Goal: Transaction & Acquisition: Purchase product/service

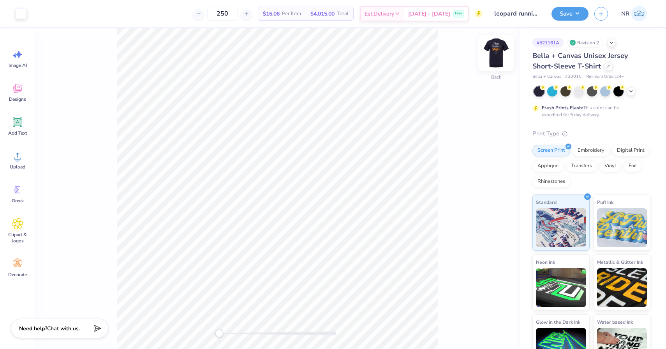
click at [493, 60] on img at bounding box center [495, 52] width 31 height 31
click at [493, 60] on img at bounding box center [496, 53] width 16 height 16
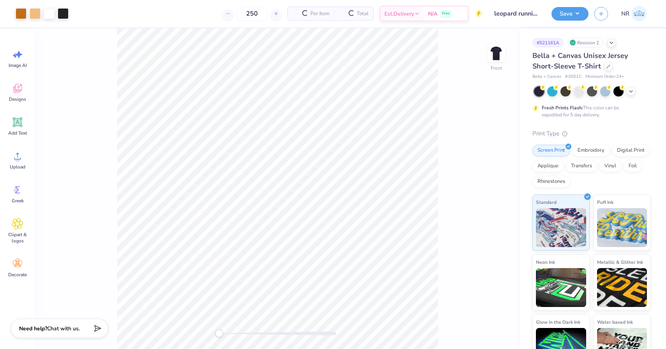
click at [493, 60] on img at bounding box center [496, 53] width 16 height 16
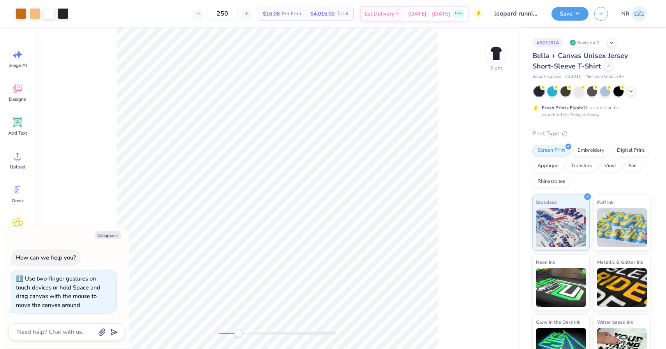
drag, startPoint x: 219, startPoint y: 332, endPoint x: 239, endPoint y: 331, distance: 20.3
click at [239, 331] on div "Accessibility label" at bounding box center [238, 334] width 8 height 8
drag, startPoint x: 239, startPoint y: 332, endPoint x: 249, endPoint y: 332, distance: 10.5
click at [249, 332] on div "Accessibility label" at bounding box center [249, 334] width 8 height 8
click at [108, 237] on button "Collapse" at bounding box center [108, 235] width 26 height 8
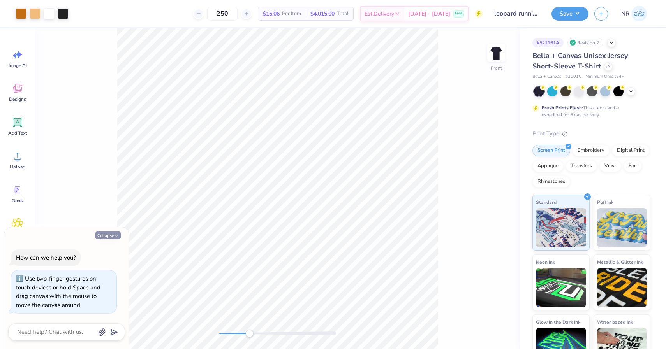
type textarea "x"
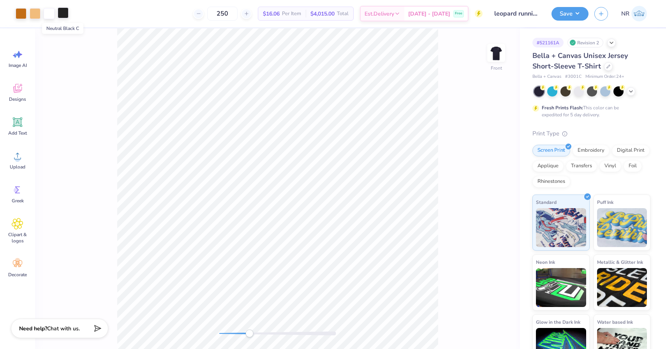
click at [62, 13] on div at bounding box center [63, 12] width 11 height 11
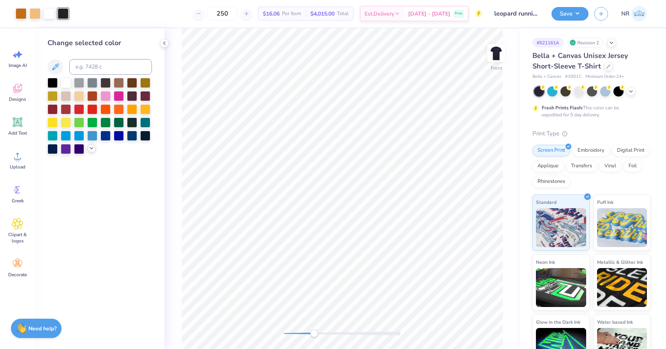
click at [93, 148] on icon at bounding box center [91, 148] width 6 height 6
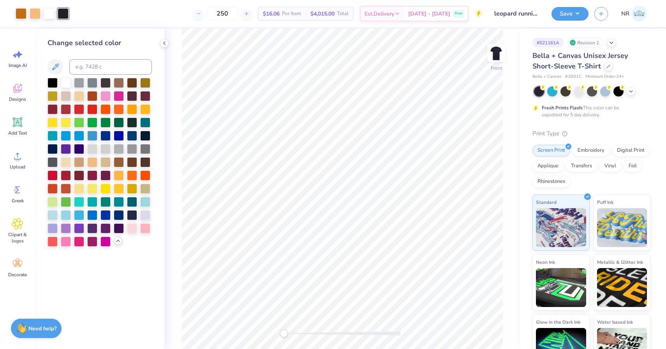
click at [276, 334] on div "Front" at bounding box center [341, 188] width 355 height 321
click at [495, 51] on img at bounding box center [495, 52] width 31 height 31
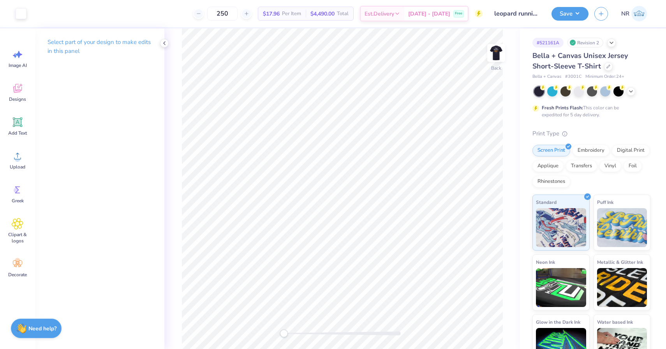
click at [495, 51] on img at bounding box center [496, 53] width 16 height 16
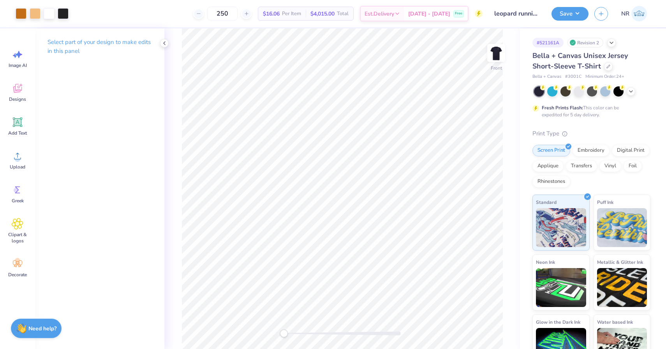
click at [495, 51] on img at bounding box center [496, 53] width 16 height 16
drag, startPoint x: 240, startPoint y: 16, endPoint x: 234, endPoint y: 16, distance: 5.5
click at [234, 17] on input "250" at bounding box center [222, 14] width 30 height 14
drag, startPoint x: 240, startPoint y: 11, endPoint x: 207, endPoint y: 11, distance: 33.5
click at [207, 11] on div "200" at bounding box center [222, 14] width 58 height 14
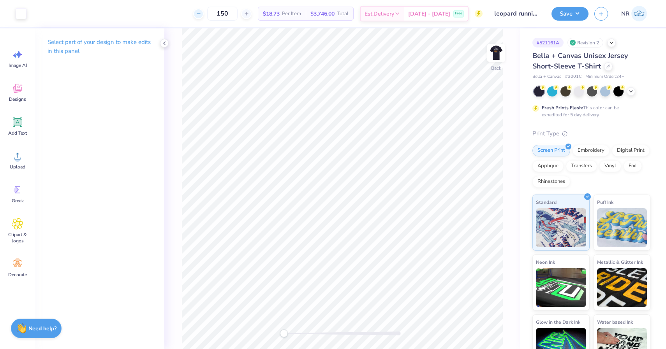
type input "150"
click at [502, 59] on img at bounding box center [495, 52] width 31 height 31
click at [62, 15] on div at bounding box center [63, 12] width 11 height 11
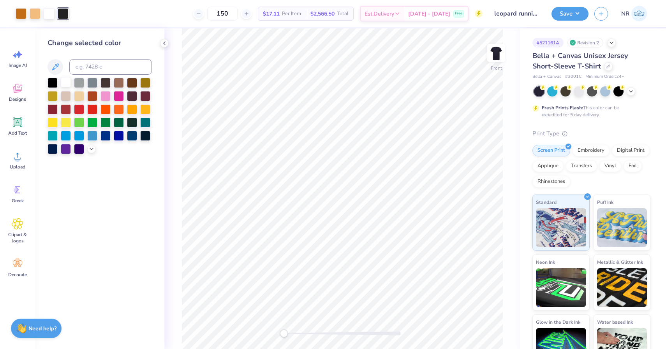
click at [68, 87] on div at bounding box center [66, 82] width 10 height 10
click at [51, 83] on div at bounding box center [52, 82] width 10 height 10
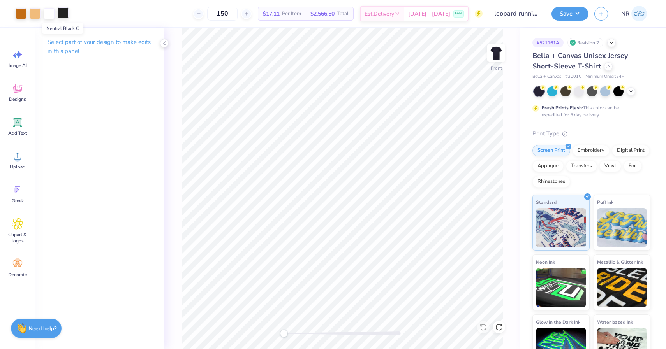
click at [63, 14] on div at bounding box center [63, 12] width 11 height 11
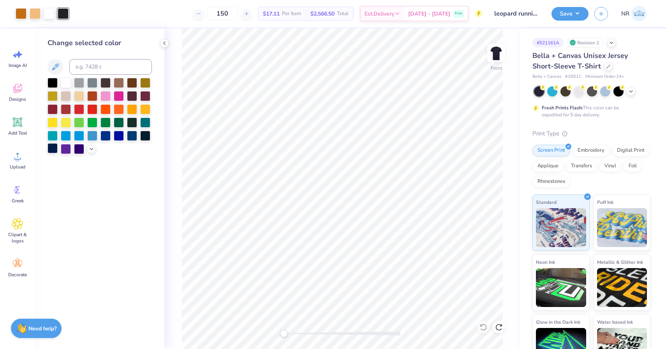
click at [54, 149] on div at bounding box center [52, 148] width 10 height 10
click at [588, 70] on div "Bella + Canvas Unisex Jersey Short-Sleeve T-Shirt" at bounding box center [591, 61] width 118 height 21
click at [604, 68] on div at bounding box center [608, 65] width 9 height 9
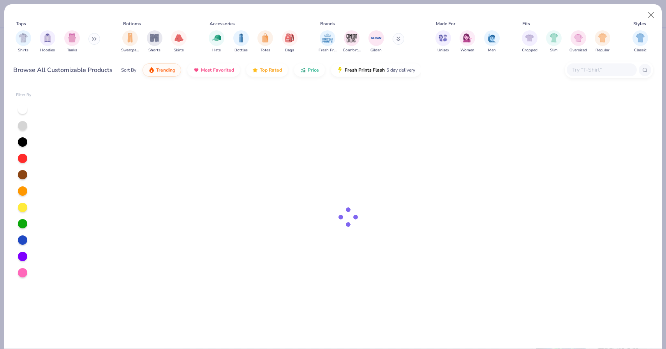
click at [597, 70] on input "text" at bounding box center [601, 69] width 60 height 9
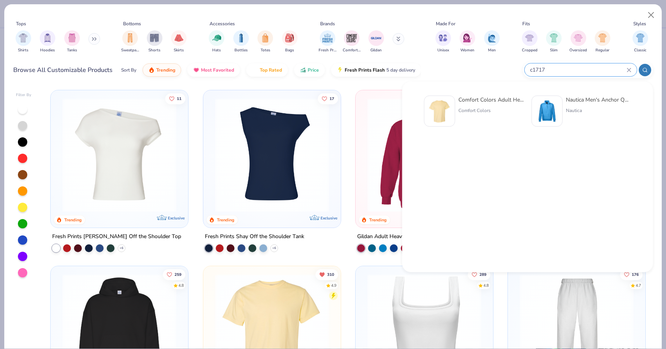
type input "c1717"
click at [461, 102] on div "Comfort Colors Adult Heavyweight T-Shirt" at bounding box center [490, 100] width 65 height 8
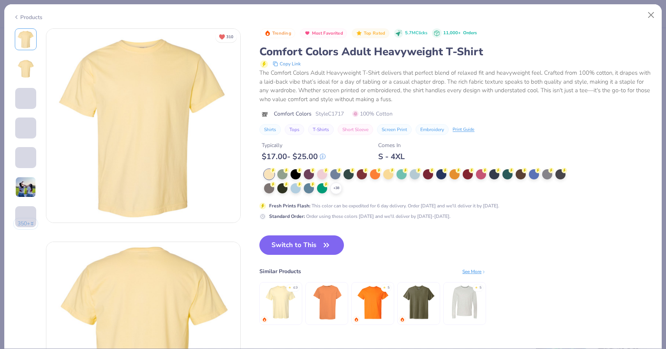
click at [342, 193] on div "+ 38" at bounding box center [417, 181] width 307 height 25
click at [337, 191] on icon at bounding box center [336, 188] width 6 height 6
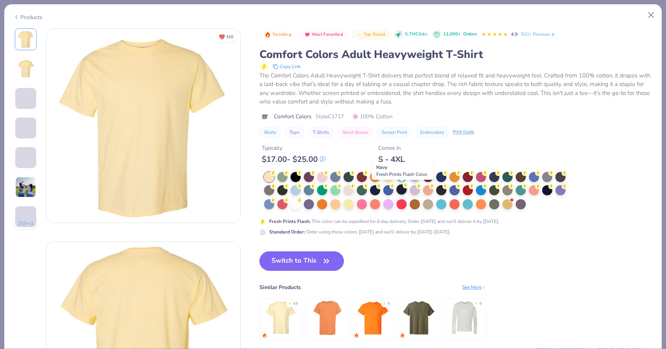
click at [404, 190] on div at bounding box center [401, 189] width 10 height 10
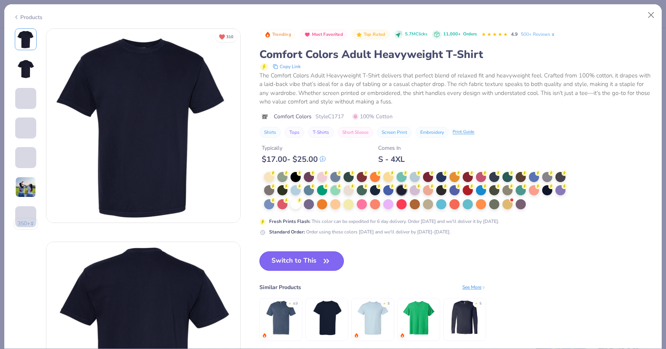
click at [307, 266] on button "Switch to This" at bounding box center [301, 260] width 84 height 19
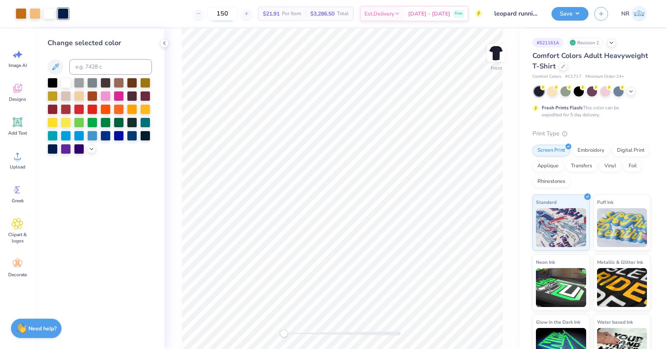
drag, startPoint x: 244, startPoint y: 12, endPoint x: 233, endPoint y: 14, distance: 11.0
click at [233, 14] on input "150" at bounding box center [222, 14] width 30 height 14
type input "1"
type input "200"
click at [253, 332] on div "Front" at bounding box center [341, 188] width 355 height 321
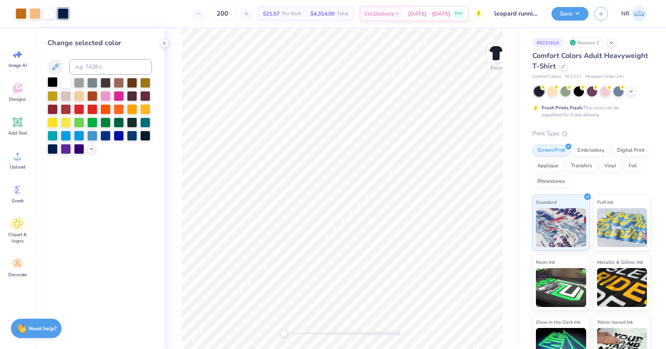
click at [53, 81] on div at bounding box center [52, 82] width 10 height 10
click at [495, 51] on img at bounding box center [495, 52] width 31 height 31
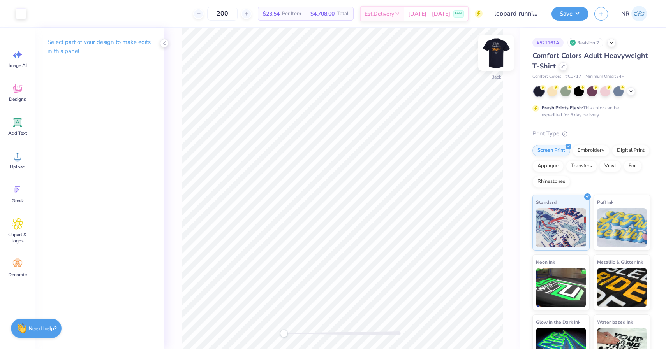
click at [501, 46] on img at bounding box center [495, 52] width 31 height 31
click at [493, 53] on img at bounding box center [495, 52] width 31 height 31
click at [493, 53] on img at bounding box center [496, 53] width 16 height 16
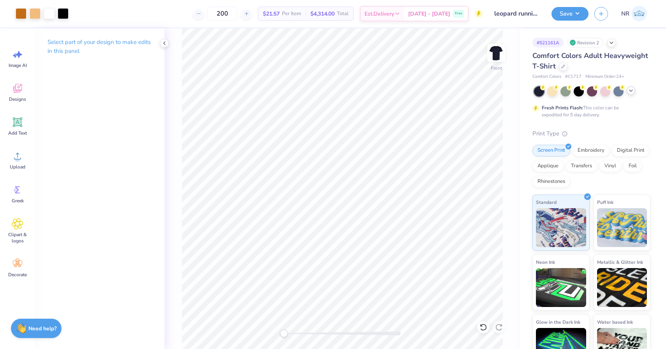
click at [632, 92] on icon at bounding box center [630, 91] width 6 height 6
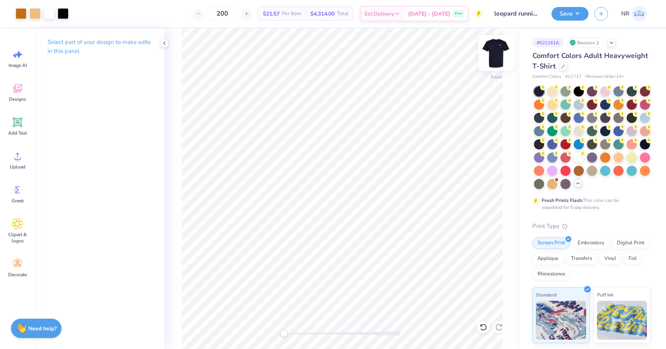
click at [497, 56] on img at bounding box center [495, 52] width 31 height 31
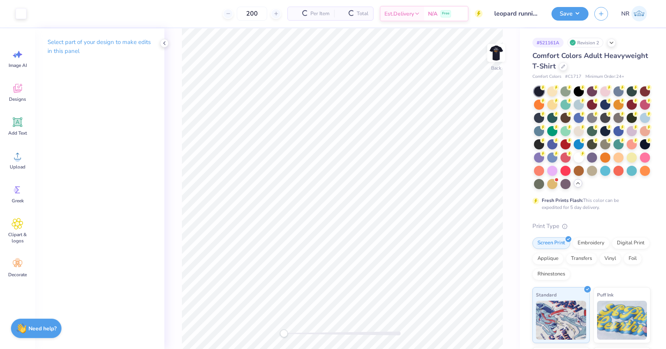
click at [497, 56] on img at bounding box center [496, 53] width 16 height 16
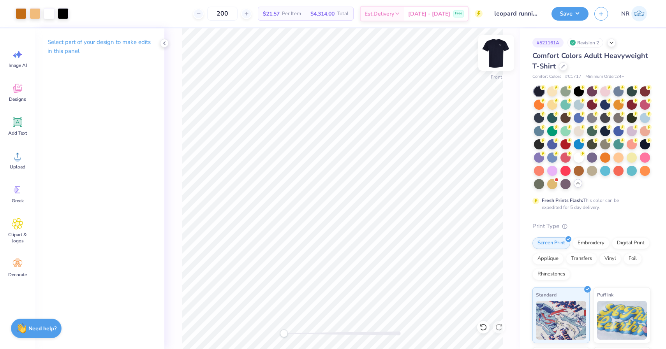
click at [499, 56] on img at bounding box center [495, 52] width 31 height 31
click at [495, 52] on img at bounding box center [495, 52] width 31 height 31
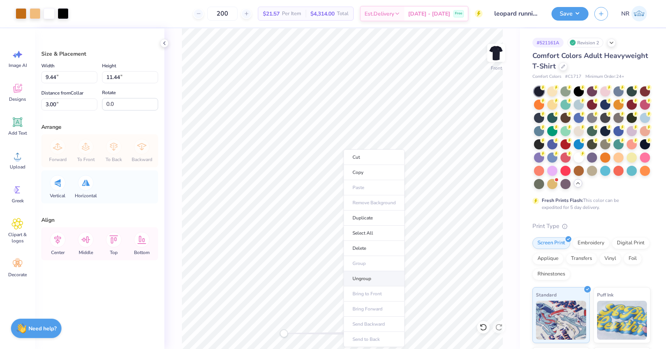
click at [383, 275] on li "Ungroup" at bounding box center [373, 278] width 61 height 15
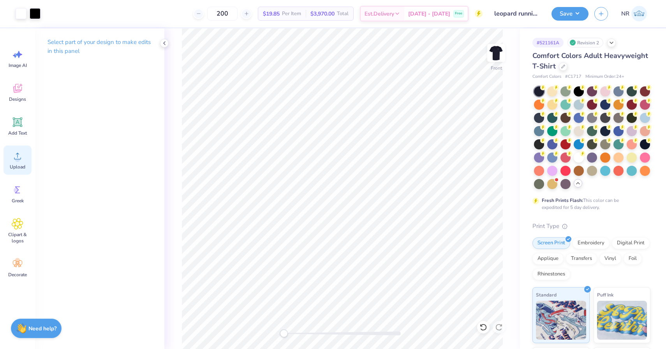
click at [17, 159] on icon at bounding box center [17, 156] width 7 height 7
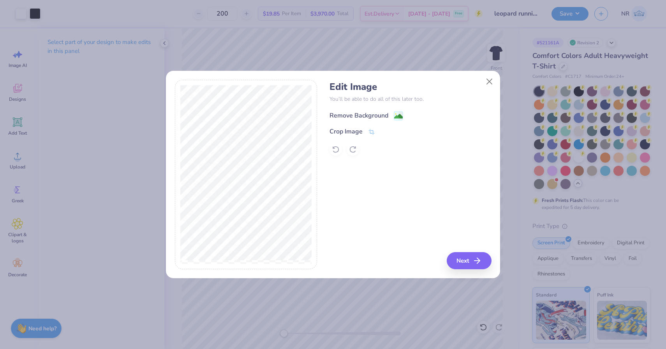
click at [369, 116] on div "Remove Background" at bounding box center [358, 115] width 59 height 9
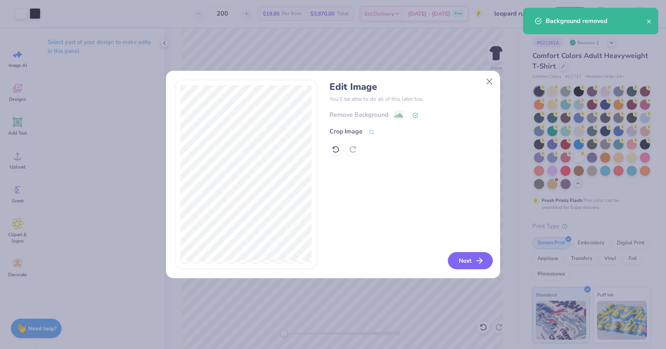
click at [466, 263] on button "Next" at bounding box center [470, 260] width 45 height 17
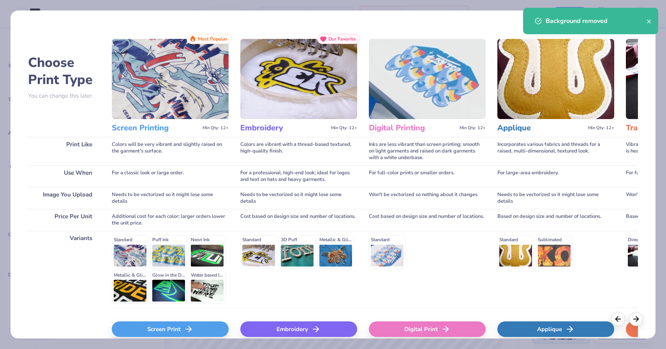
click at [158, 327] on div "Screen Print" at bounding box center [170, 329] width 117 height 16
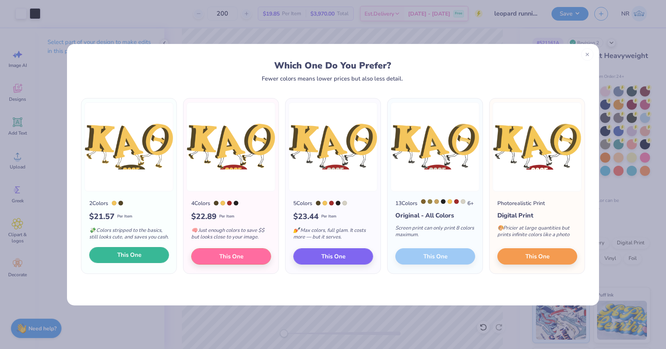
click at [145, 259] on button "This One" at bounding box center [129, 255] width 80 height 16
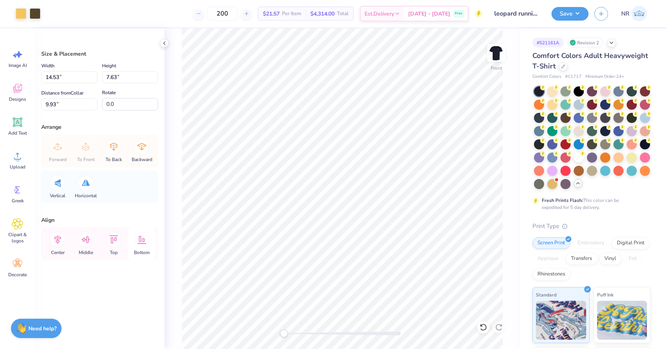
type input "7.48"
type input "3.93"
drag, startPoint x: 284, startPoint y: 335, endPoint x: 329, endPoint y: 335, distance: 45.1
click at [329, 335] on div "Accessibility label" at bounding box center [329, 334] width 8 height 8
drag, startPoint x: 327, startPoint y: 336, endPoint x: 312, endPoint y: 336, distance: 15.2
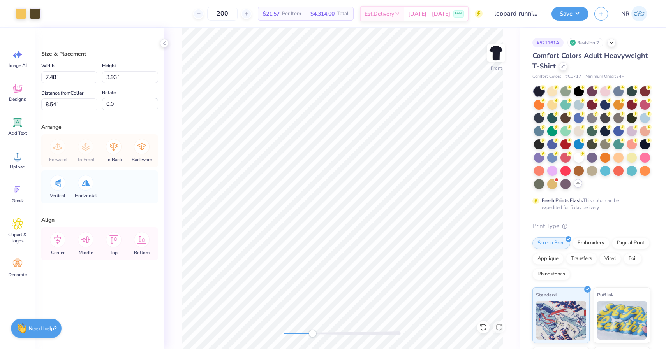
click at [312, 336] on div "Accessibility label" at bounding box center [312, 334] width 8 height 8
click at [408, 273] on li "Ungroup" at bounding box center [396, 275] width 61 height 15
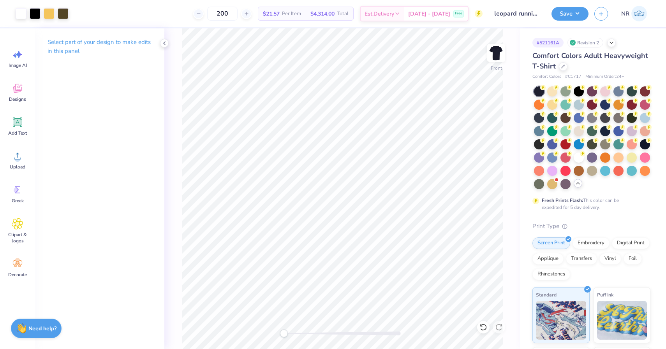
click at [279, 335] on div "Front" at bounding box center [341, 188] width 355 height 321
click at [603, 91] on div at bounding box center [605, 91] width 10 height 10
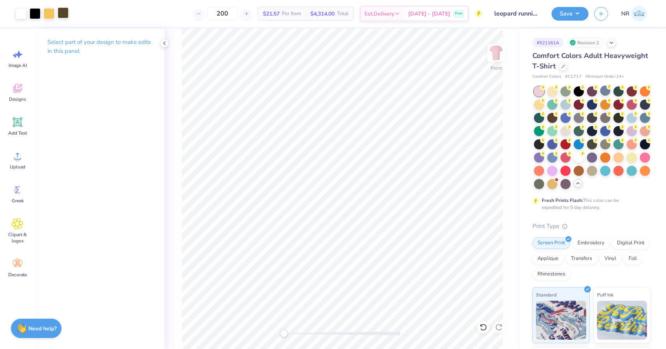
click at [64, 18] on div at bounding box center [63, 12] width 11 height 11
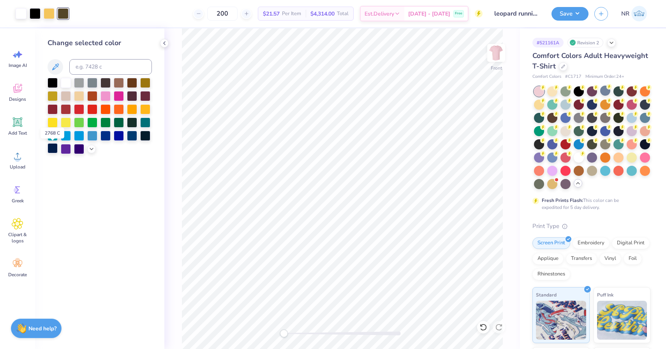
click at [52, 151] on div at bounding box center [52, 148] width 10 height 10
click at [82, 136] on div at bounding box center [79, 135] width 10 height 10
click at [54, 145] on div at bounding box center [52, 148] width 10 height 10
click at [52, 12] on div at bounding box center [49, 12] width 11 height 11
click at [81, 139] on div at bounding box center [79, 135] width 10 height 10
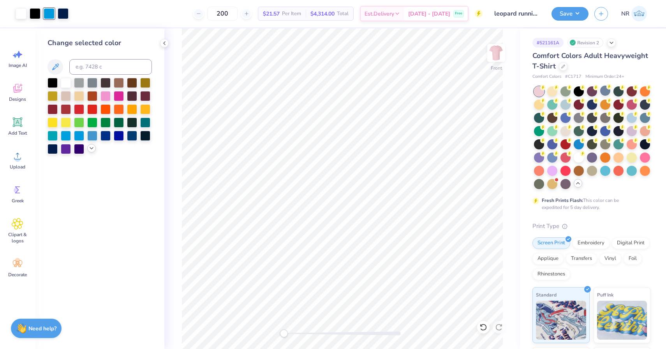
click at [89, 149] on icon at bounding box center [91, 148] width 6 height 6
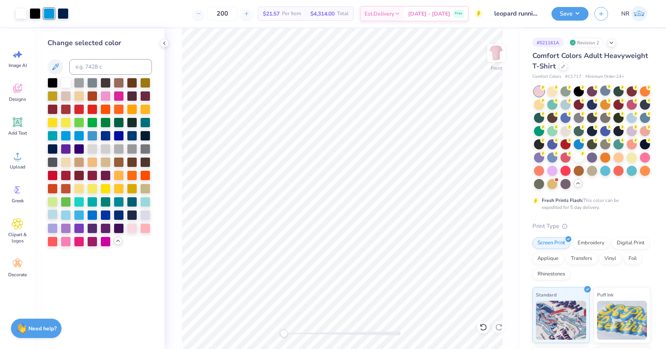
click at [52, 218] on div at bounding box center [52, 214] width 10 height 10
click at [105, 131] on div at bounding box center [105, 135] width 10 height 10
click at [94, 133] on div at bounding box center [92, 135] width 10 height 10
click at [37, 16] on div at bounding box center [35, 12] width 11 height 11
click at [65, 13] on div at bounding box center [63, 12] width 11 height 11
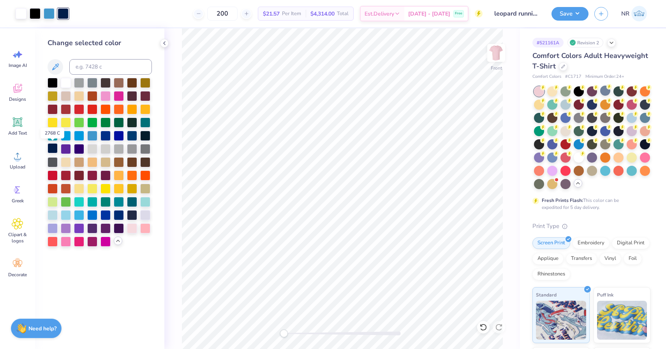
click at [50, 149] on div at bounding box center [52, 148] width 10 height 10
click at [35, 14] on div at bounding box center [35, 12] width 11 height 11
click at [54, 151] on div at bounding box center [52, 148] width 10 height 10
click at [497, 55] on img at bounding box center [495, 52] width 31 height 31
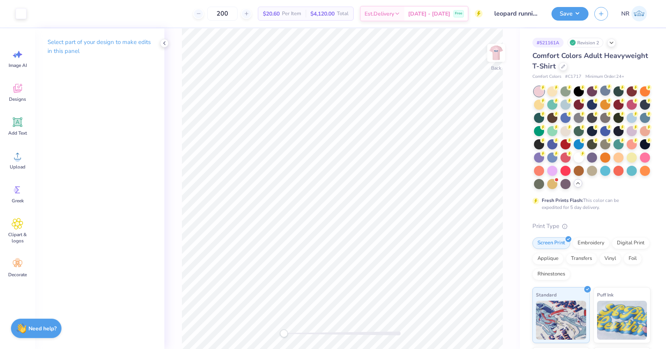
click at [497, 55] on img at bounding box center [496, 53] width 16 height 16
click at [633, 133] on div at bounding box center [631, 130] width 10 height 10
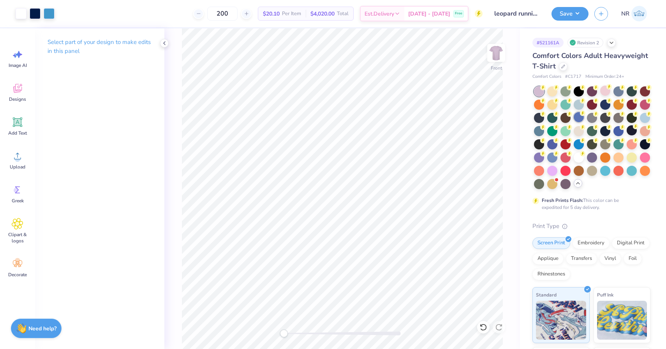
click at [576, 119] on div at bounding box center [578, 117] width 10 height 10
click at [618, 107] on div at bounding box center [618, 104] width 10 height 10
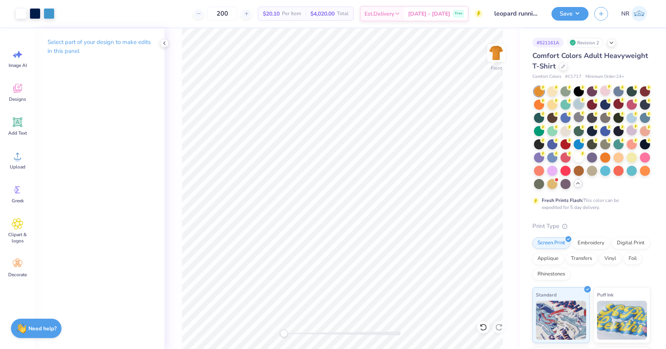
click at [581, 107] on div at bounding box center [578, 104] width 10 height 10
click at [36, 16] on div at bounding box center [35, 12] width 11 height 11
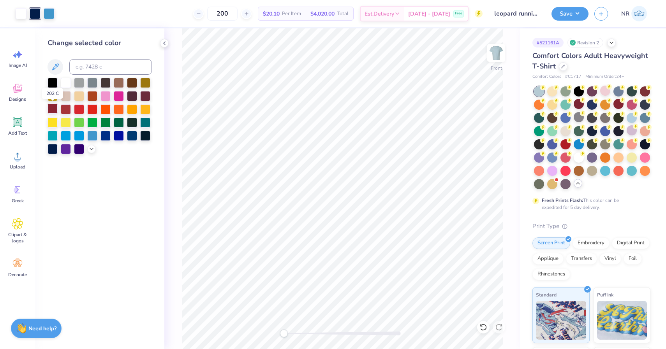
click at [51, 111] on div at bounding box center [52, 109] width 10 height 10
click at [48, 13] on div at bounding box center [49, 12] width 11 height 11
click at [105, 94] on div at bounding box center [105, 95] width 10 height 10
click at [91, 150] on icon at bounding box center [91, 148] width 6 height 6
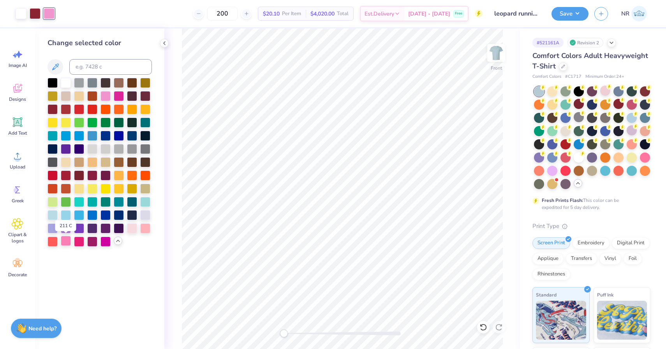
click at [65, 242] on div at bounding box center [66, 241] width 10 height 10
click at [630, 119] on div at bounding box center [631, 117] width 10 height 10
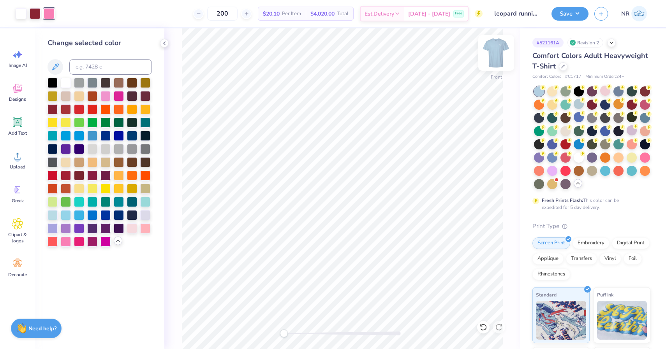
click at [500, 52] on img at bounding box center [495, 52] width 31 height 31
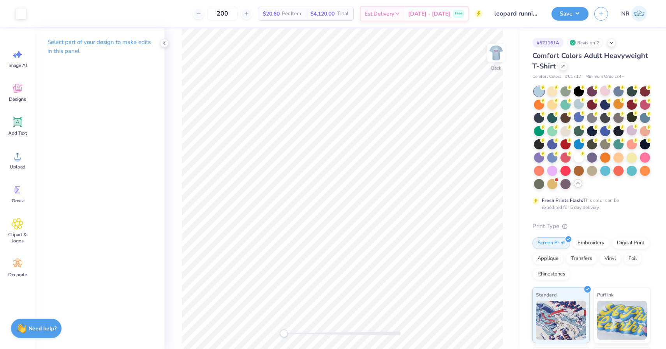
click at [500, 52] on img at bounding box center [496, 53] width 16 height 16
click at [491, 53] on img at bounding box center [495, 52] width 31 height 31
click at [491, 53] on img at bounding box center [496, 53] width 16 height 16
click at [23, 14] on div at bounding box center [21, 12] width 11 height 11
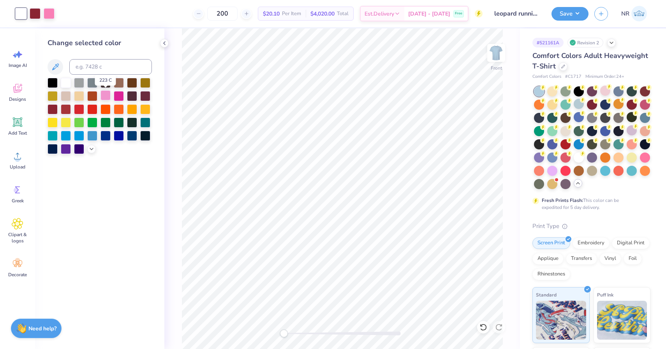
click at [105, 97] on div at bounding box center [105, 95] width 10 height 10
click at [91, 148] on icon at bounding box center [91, 148] width 6 height 6
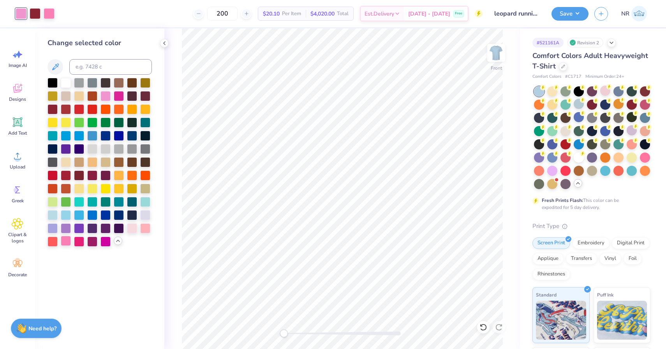
click at [66, 239] on div at bounding box center [66, 241] width 10 height 10
drag, startPoint x: 286, startPoint y: 331, endPoint x: 295, endPoint y: 331, distance: 8.2
click at [296, 331] on div "Accessibility label" at bounding box center [300, 334] width 8 height 8
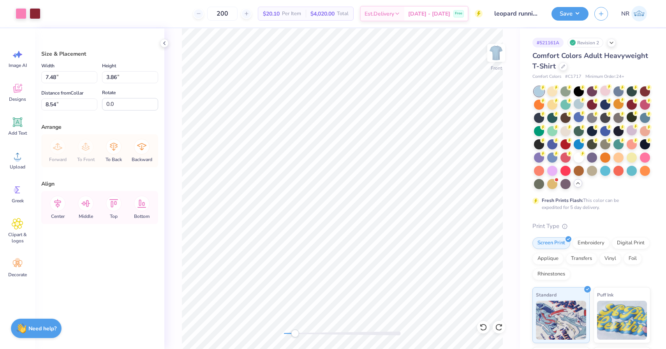
type input "8.70"
type input "12.88"
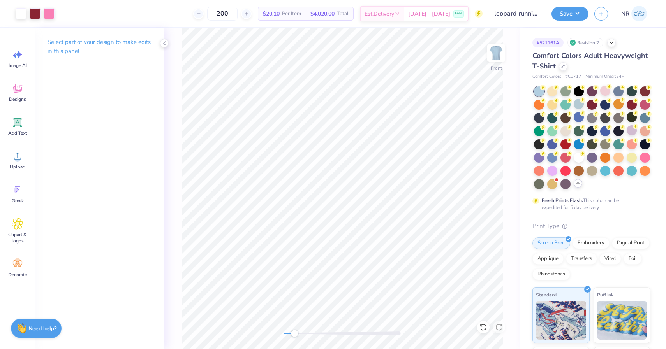
click at [265, 332] on div "Front" at bounding box center [341, 188] width 355 height 321
click at [33, 13] on div at bounding box center [35, 12] width 11 height 11
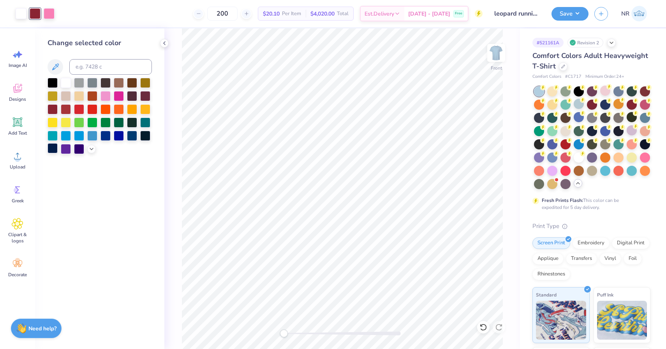
click at [51, 148] on div at bounding box center [52, 148] width 10 height 10
click at [46, 16] on div at bounding box center [49, 12] width 11 height 11
click at [89, 150] on icon at bounding box center [91, 148] width 6 height 6
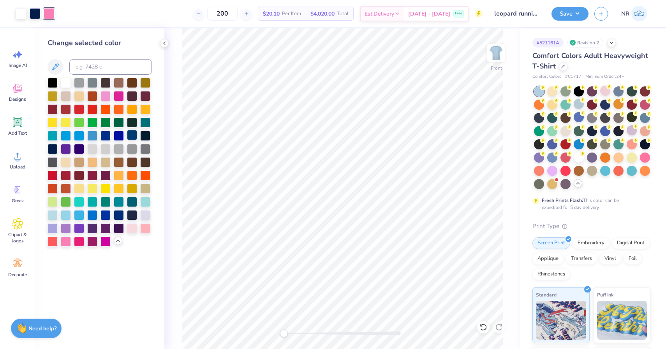
click at [133, 136] on div at bounding box center [132, 135] width 10 height 10
click at [106, 134] on div at bounding box center [105, 135] width 10 height 10
click at [94, 137] on div at bounding box center [92, 135] width 10 height 10
click at [22, 9] on div at bounding box center [21, 12] width 11 height 11
click at [53, 145] on div at bounding box center [52, 148] width 10 height 10
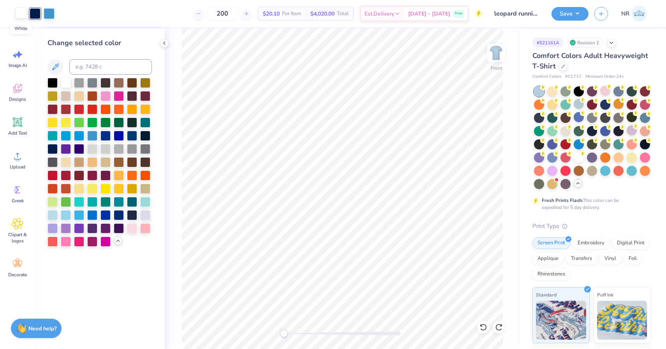
click at [24, 16] on div at bounding box center [21, 12] width 11 height 11
click at [53, 149] on div at bounding box center [52, 148] width 10 height 10
click at [491, 52] on img at bounding box center [495, 52] width 31 height 31
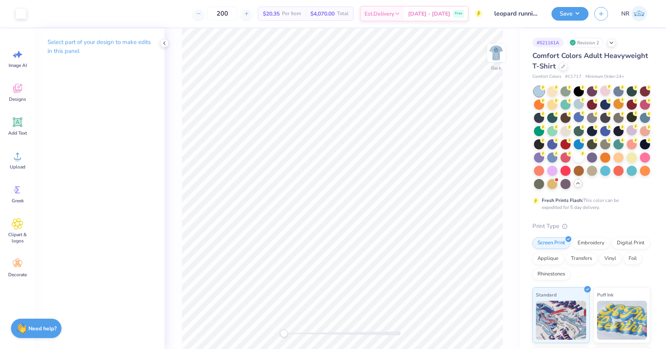
click at [12, 18] on div "Art colors" at bounding box center [13, 13] width 26 height 27
click at [24, 14] on div at bounding box center [21, 12] width 11 height 11
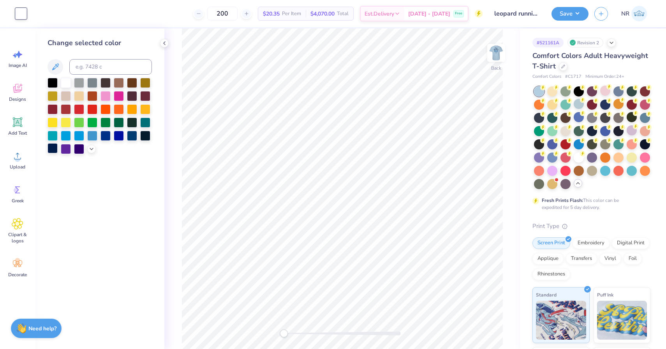
click at [55, 151] on div at bounding box center [52, 148] width 10 height 10
click at [493, 53] on img at bounding box center [495, 52] width 31 height 31
click at [493, 53] on img at bounding box center [496, 53] width 16 height 16
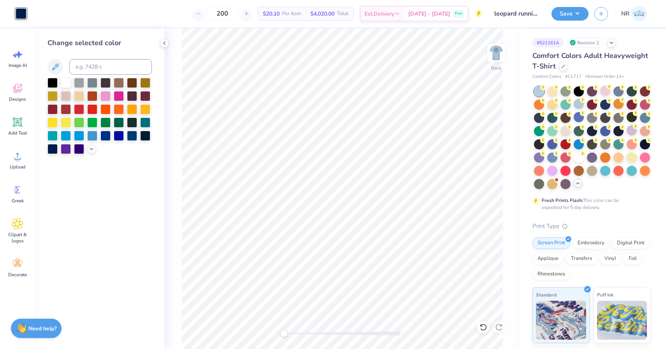
click at [493, 53] on img at bounding box center [496, 53] width 16 height 16
click at [501, 58] on img at bounding box center [495, 52] width 31 height 31
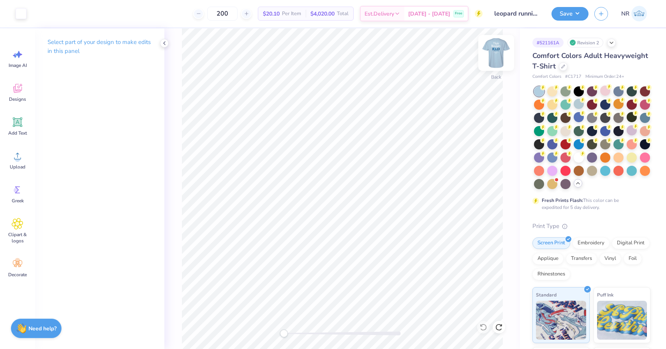
click at [501, 55] on img at bounding box center [495, 52] width 31 height 31
click at [571, 11] on button "Save" at bounding box center [569, 13] width 37 height 14
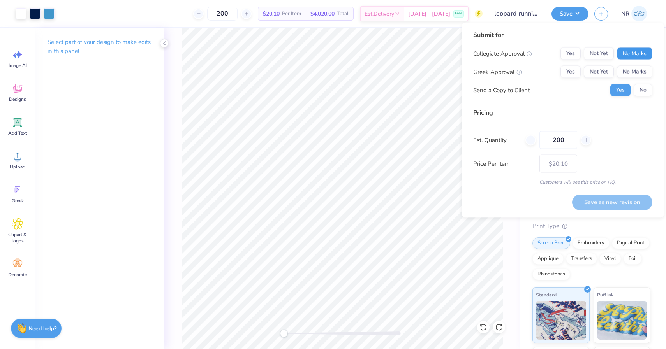
click at [641, 53] on button "No Marks" at bounding box center [633, 53] width 35 height 12
click at [576, 74] on button "Yes" at bounding box center [570, 72] width 20 height 12
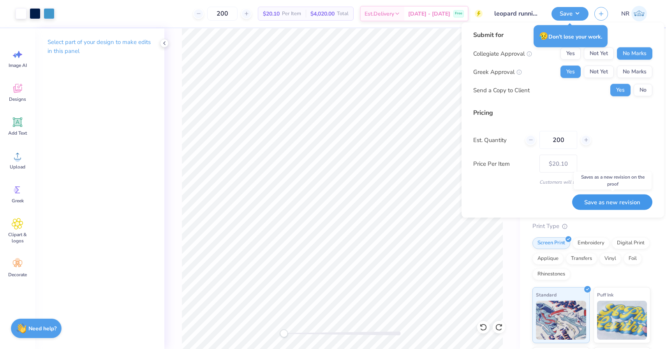
click at [637, 205] on button "Save as new revision" at bounding box center [612, 202] width 80 height 16
type input "$20.10"
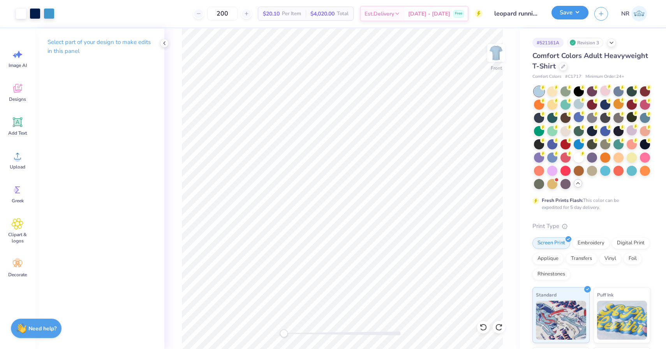
click at [568, 11] on button "Save" at bounding box center [569, 13] width 37 height 14
drag, startPoint x: 240, startPoint y: 15, endPoint x: 193, endPoint y: 15, distance: 47.1
click at [193, 15] on div "200 $20.10 Per Item $4,020.00 Total Est. Delivery [DATE] - [DATE] Free" at bounding box center [271, 13] width 422 height 27
click at [496, 49] on img at bounding box center [495, 52] width 31 height 31
click at [496, 49] on img at bounding box center [496, 53] width 16 height 16
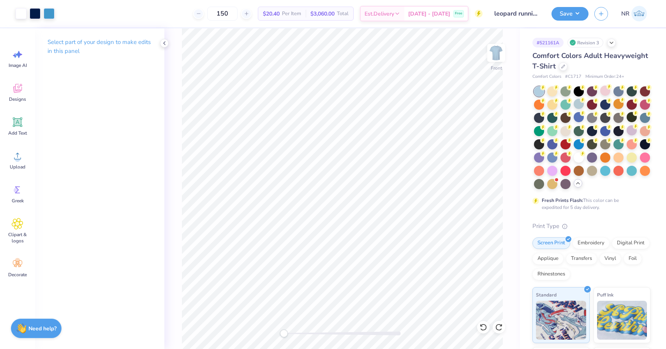
click at [496, 49] on img at bounding box center [496, 53] width 16 height 16
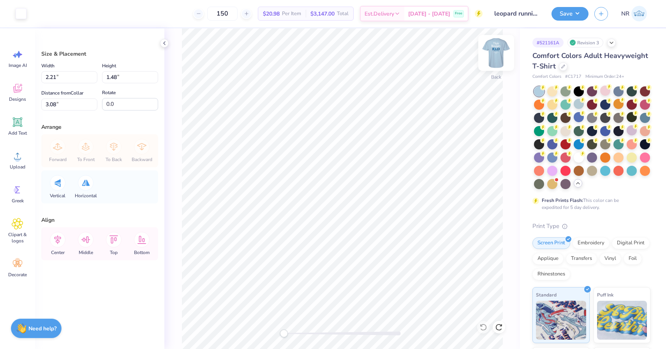
click at [487, 52] on img at bounding box center [495, 52] width 31 height 31
click at [237, 14] on input "150" at bounding box center [222, 14] width 30 height 14
drag, startPoint x: 241, startPoint y: 14, endPoint x: 220, endPoint y: 14, distance: 21.8
click at [220, 14] on div "150" at bounding box center [222, 14] width 58 height 14
type input "200"
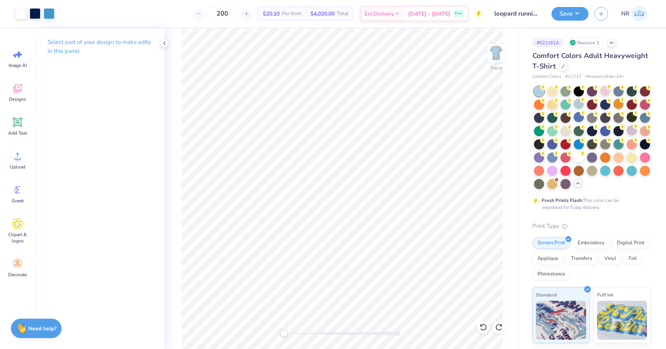
click at [279, 17] on span "$20.10" at bounding box center [271, 14] width 17 height 8
click at [21, 15] on div at bounding box center [21, 12] width 11 height 11
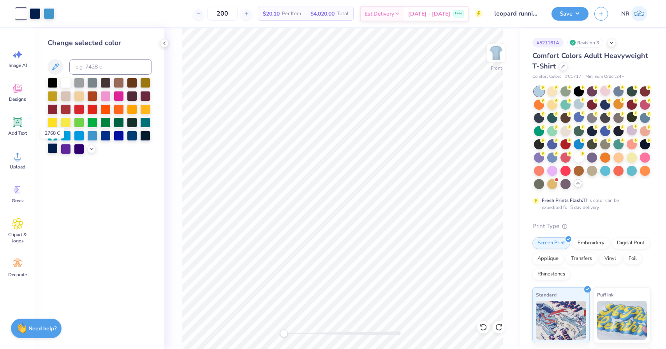
click at [52, 149] on div at bounding box center [52, 148] width 10 height 10
click at [562, 68] on div at bounding box center [562, 65] width 9 height 9
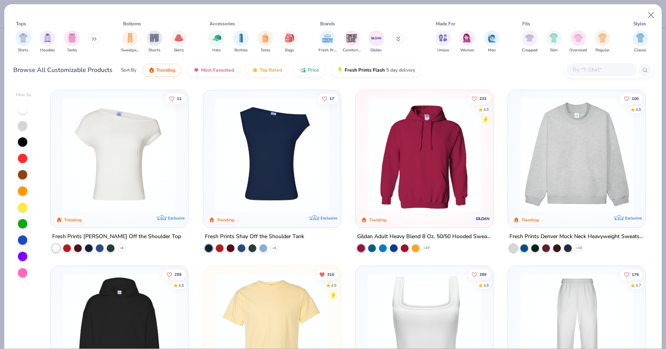
click at [588, 70] on input "text" at bounding box center [601, 69] width 60 height 9
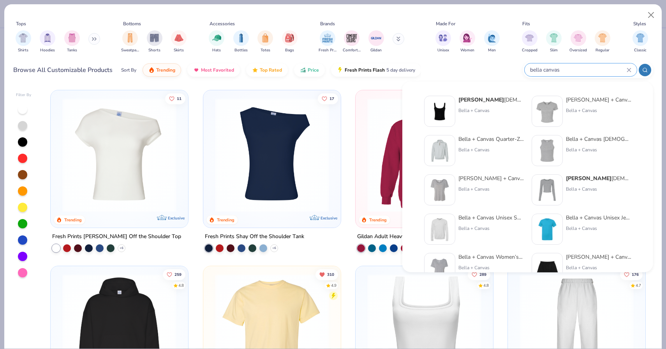
type input "bella canvas"
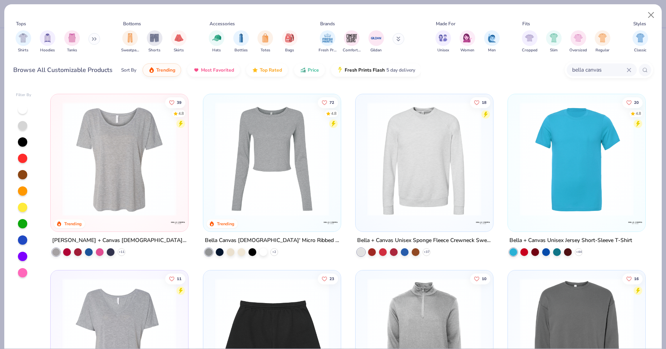
scroll to position [203, 0]
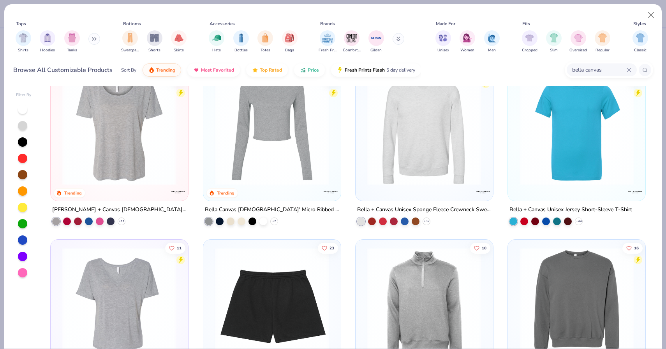
click at [556, 172] on img at bounding box center [576, 128] width 122 height 114
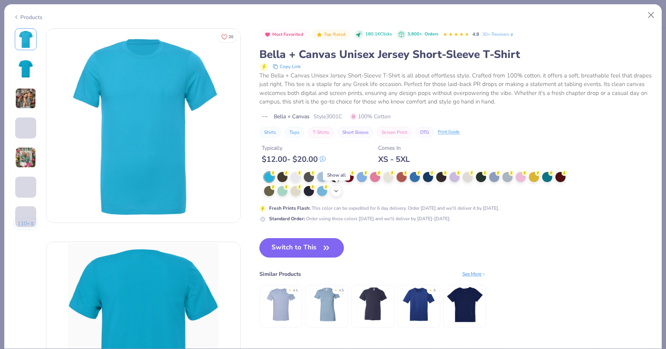
click at [333, 192] on icon at bounding box center [336, 191] width 6 height 6
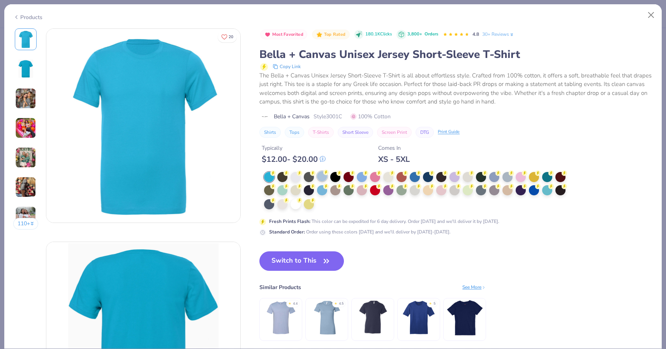
click at [323, 177] on div at bounding box center [322, 176] width 10 height 10
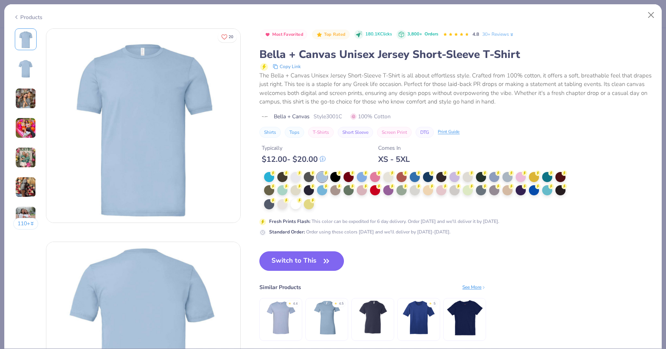
click at [310, 260] on button "Switch to This" at bounding box center [301, 260] width 84 height 19
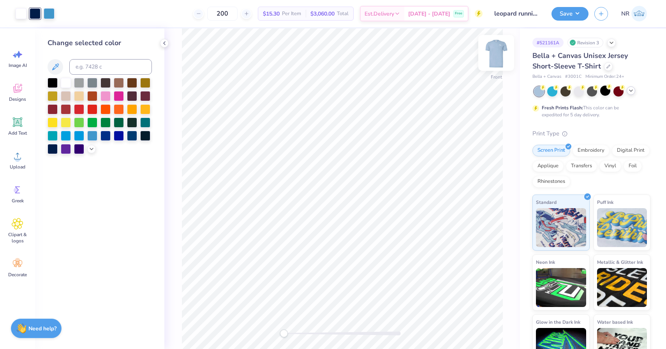
click at [501, 56] on img at bounding box center [495, 52] width 31 height 31
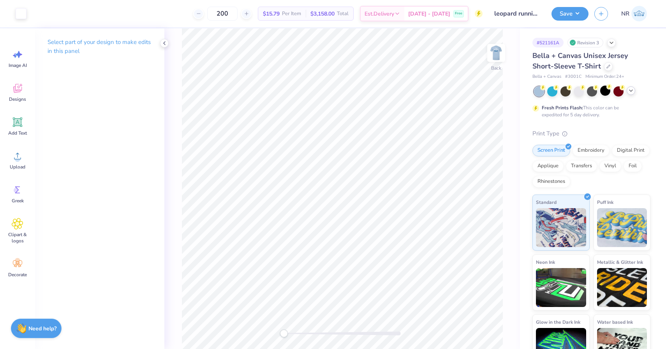
click at [501, 56] on img at bounding box center [496, 53] width 16 height 16
click at [604, 66] on div at bounding box center [608, 65] width 9 height 9
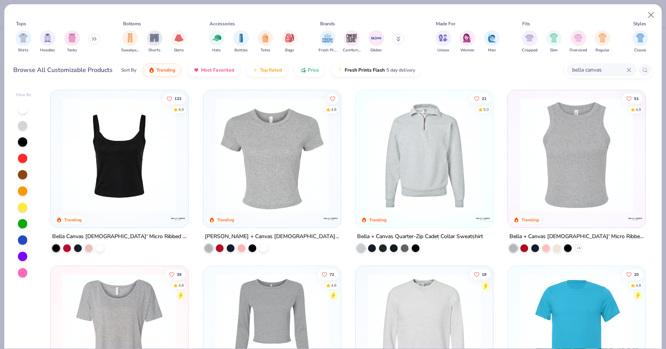
click at [597, 67] on input "bella canvas" at bounding box center [598, 69] width 55 height 9
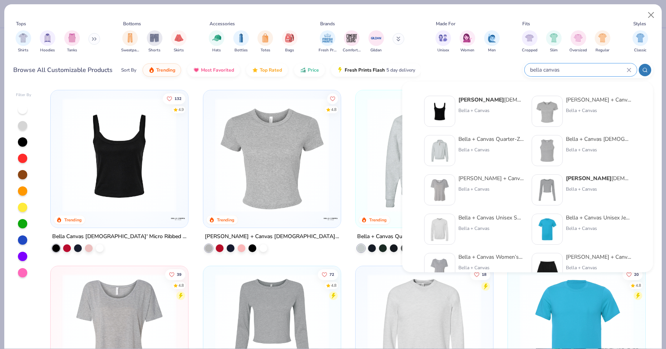
click at [597, 67] on input "bella canvas" at bounding box center [577, 69] width 97 height 9
click at [553, 67] on input "bella canvas" at bounding box center [577, 69] width 97 height 9
drag, startPoint x: 564, startPoint y: 67, endPoint x: 513, endPoint y: 67, distance: 50.2
click at [513, 67] on div "Browse All Customizable Products Sort By Trending Most Favorited Top Rated Pric…" at bounding box center [332, 70] width 639 height 22
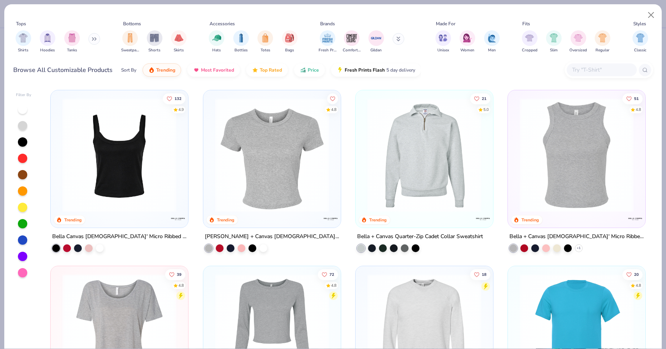
click at [605, 74] on input "text" at bounding box center [601, 69] width 60 height 9
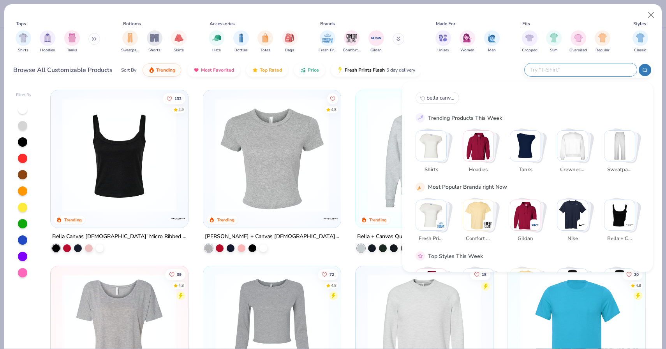
paste input "Bella + Canvas 3001C White"
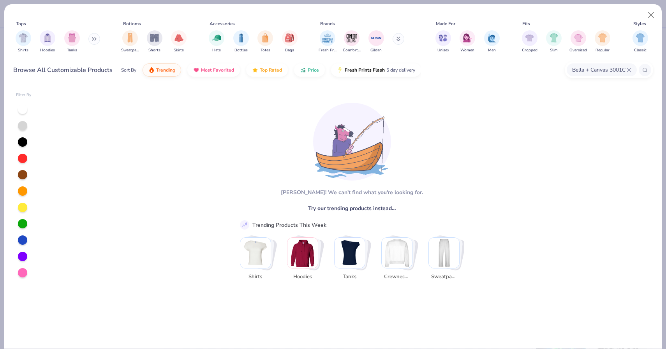
click at [600, 70] on input "Bella + Canvas 3001C White" at bounding box center [598, 69] width 55 height 9
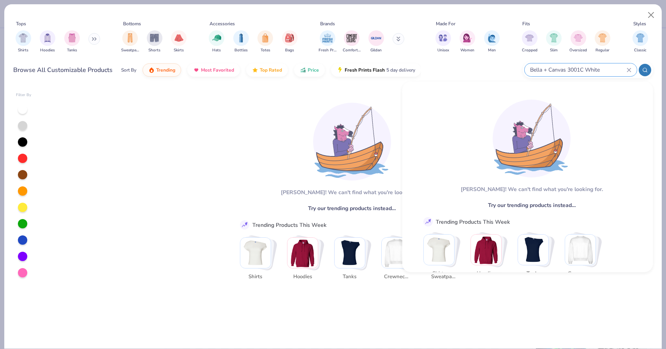
click at [605, 70] on input "Bella + Canvas 3001C White" at bounding box center [577, 69] width 97 height 9
click at [601, 70] on input "Bella + Canvas 3001C White" at bounding box center [577, 69] width 97 height 9
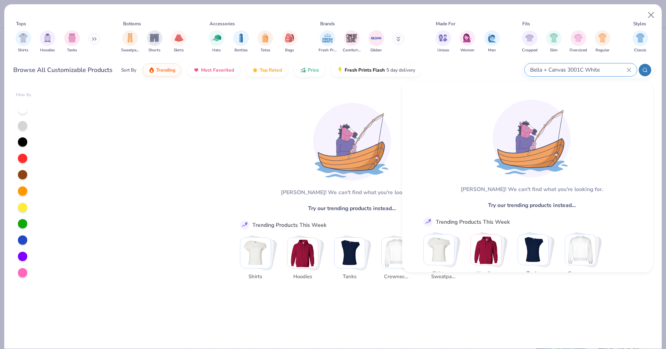
click at [598, 68] on input "Bella + Canvas 3001C White" at bounding box center [577, 69] width 97 height 9
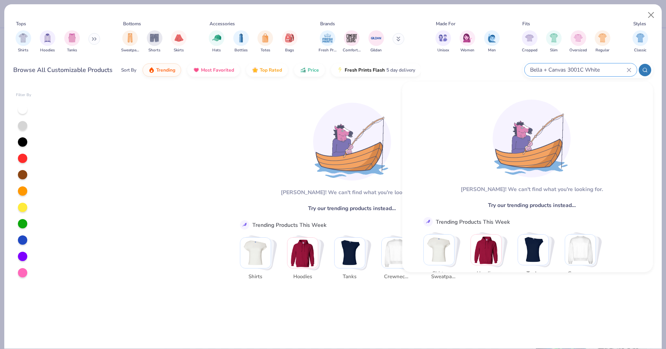
click at [601, 71] on input "Bella + Canvas 3001C White" at bounding box center [577, 69] width 97 height 9
type input "Bella + Canvas 3001C"
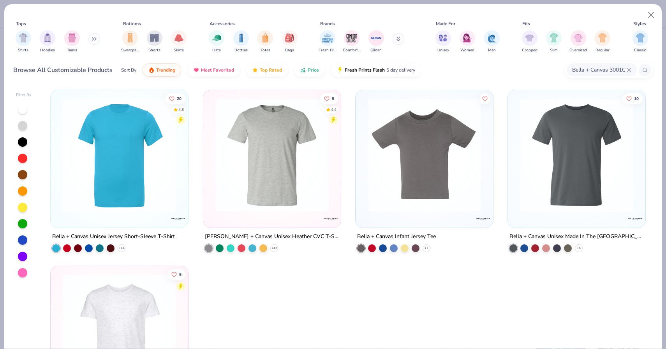
click at [132, 178] on img at bounding box center [119, 155] width 122 height 114
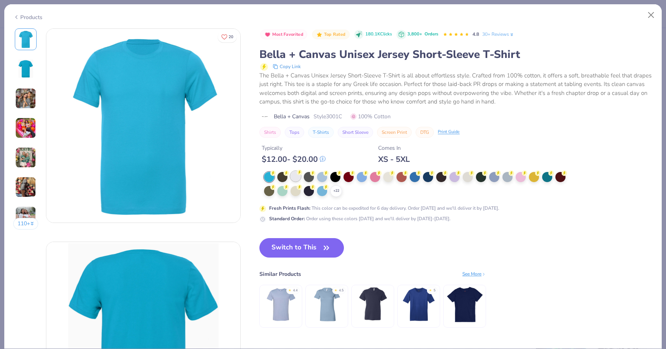
click at [293, 175] on div at bounding box center [295, 176] width 10 height 10
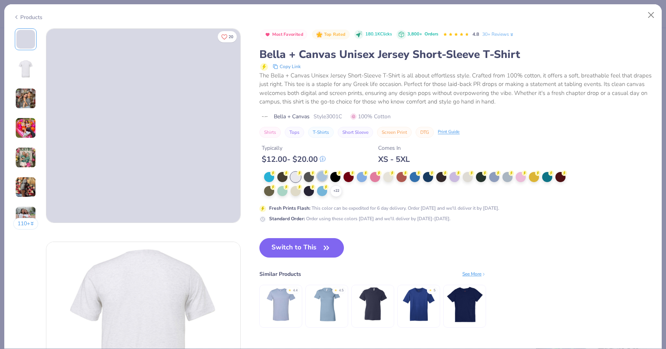
click at [323, 178] on div at bounding box center [322, 176] width 10 height 10
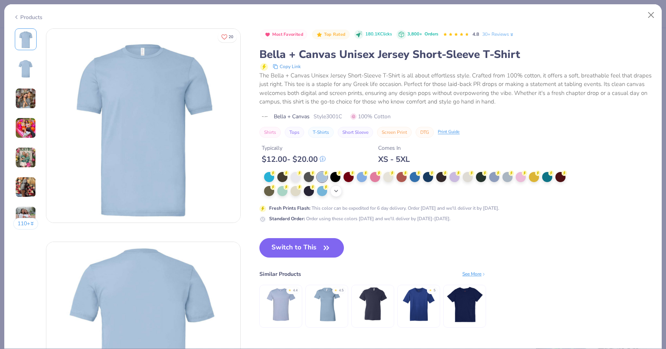
click at [334, 191] on icon at bounding box center [336, 191] width 6 height 6
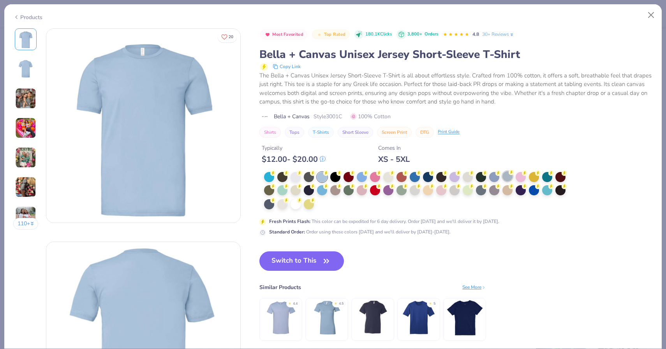
click at [510, 177] on div at bounding box center [507, 176] width 10 height 10
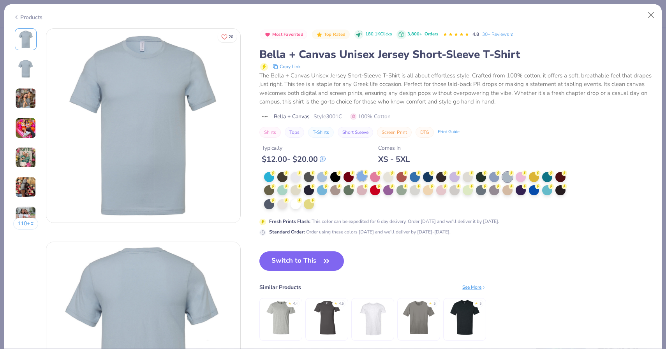
click at [360, 177] on div at bounding box center [362, 176] width 10 height 10
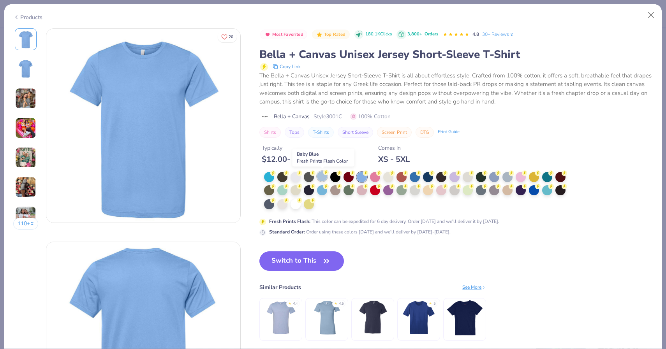
click at [321, 176] on div at bounding box center [322, 176] width 10 height 10
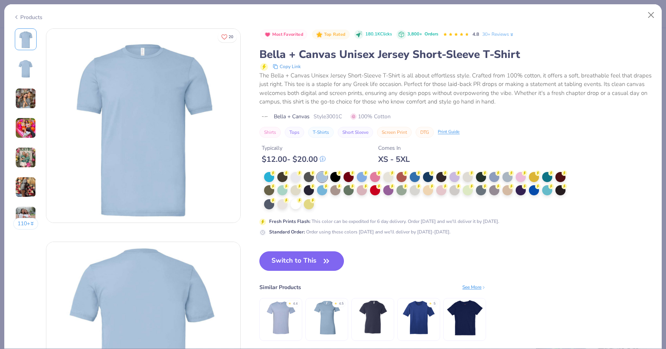
click at [325, 267] on button "Switch to This" at bounding box center [301, 260] width 84 height 19
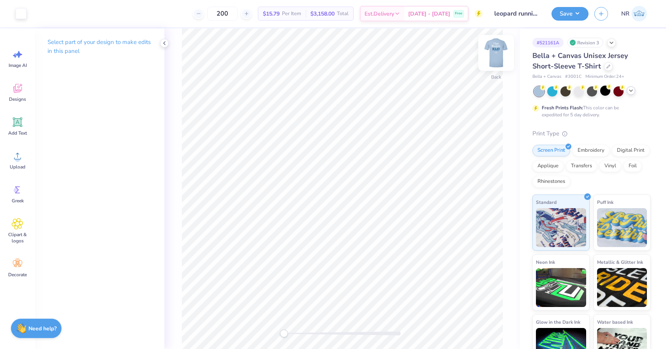
click at [495, 60] on img at bounding box center [495, 52] width 31 height 31
click at [573, 17] on button "Save" at bounding box center [569, 13] width 37 height 14
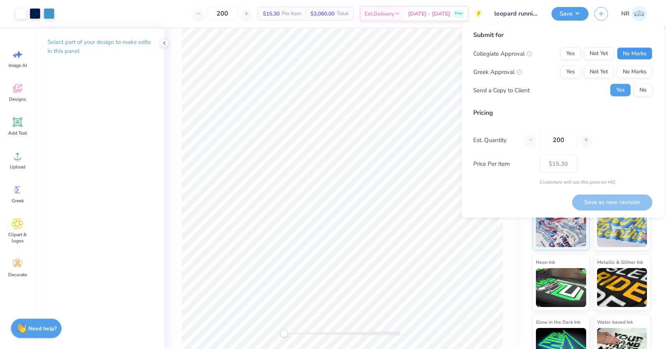
click at [640, 49] on button "No Marks" at bounding box center [633, 53] width 35 height 12
click at [568, 71] on button "Yes" at bounding box center [570, 72] width 20 height 12
click at [618, 204] on button "Save as new revision" at bounding box center [612, 202] width 80 height 16
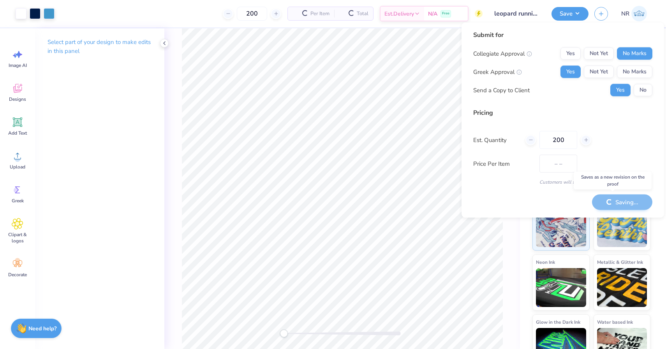
type input "$15.30"
